Goal: Find specific page/section: Find specific page/section

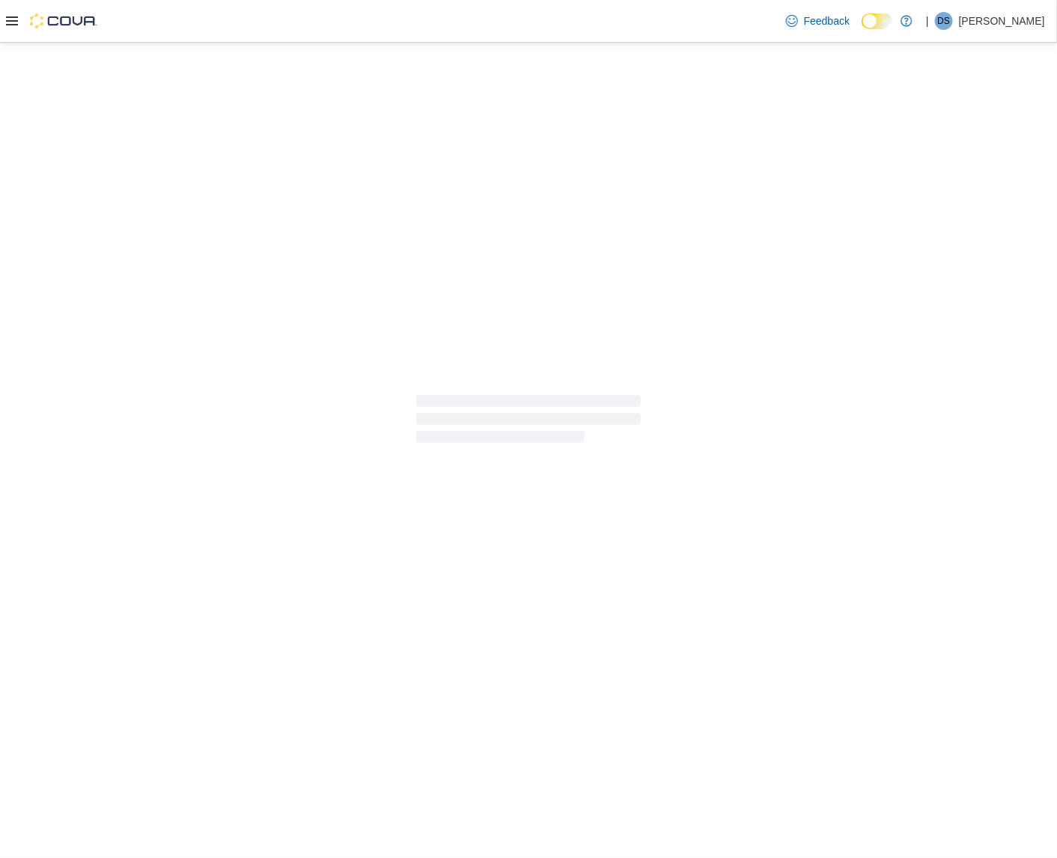
click at [889, 20] on icon at bounding box center [885, 21] width 8 height 8
